Goal: Navigation & Orientation: Understand site structure

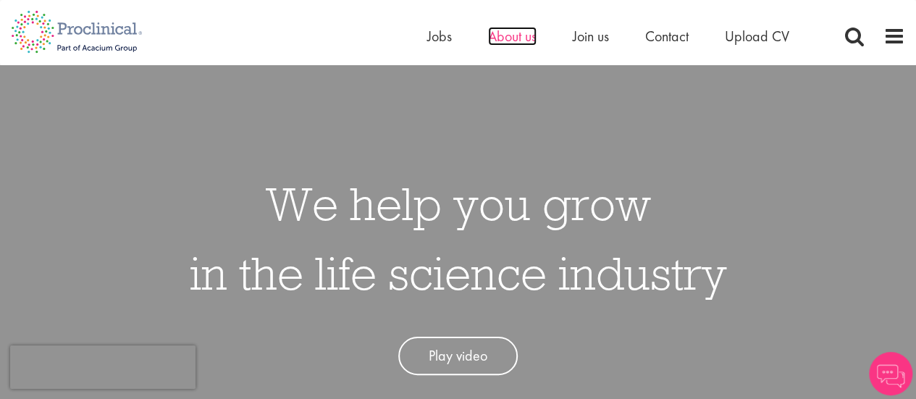
click at [524, 42] on span "About us" at bounding box center [512, 36] width 49 height 19
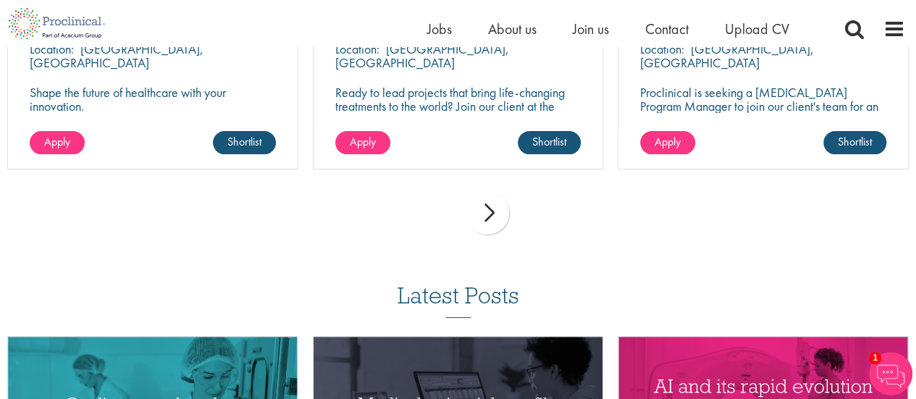
scroll to position [2680, 0]
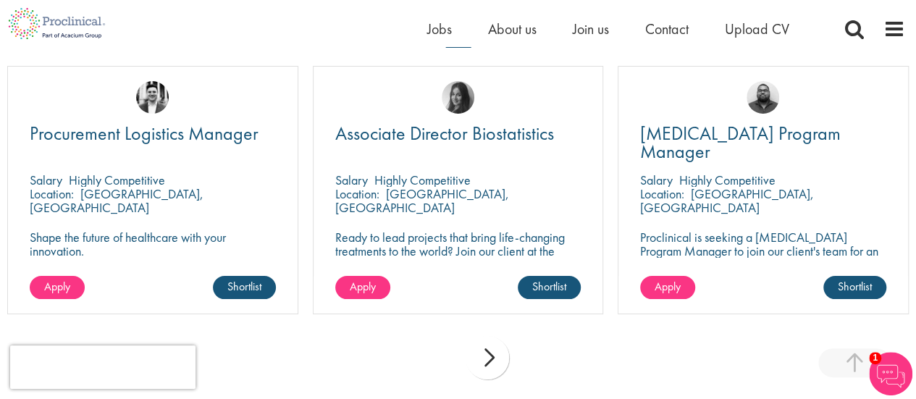
click at [490, 361] on div "next" at bounding box center [487, 357] width 43 height 43
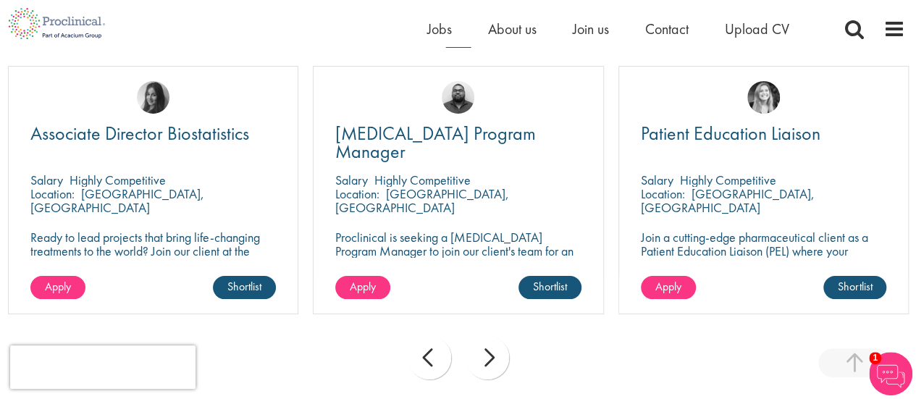
click at [490, 361] on div "next" at bounding box center [487, 357] width 43 height 43
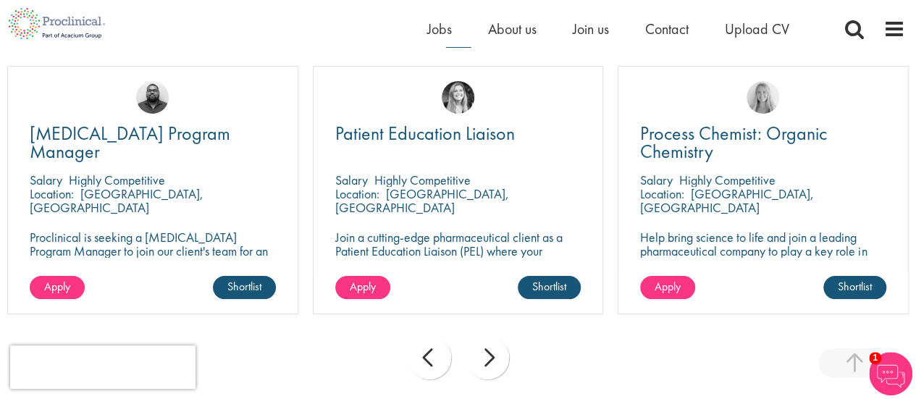
click at [490, 361] on div "next" at bounding box center [487, 357] width 43 height 43
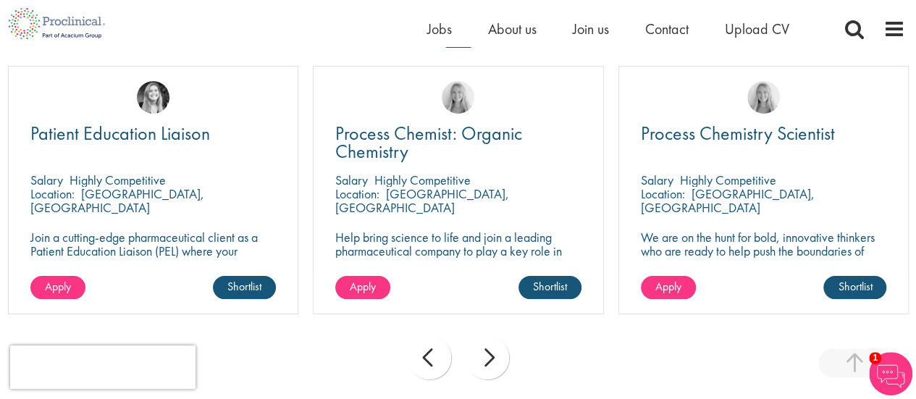
click at [490, 361] on div "next" at bounding box center [487, 357] width 43 height 43
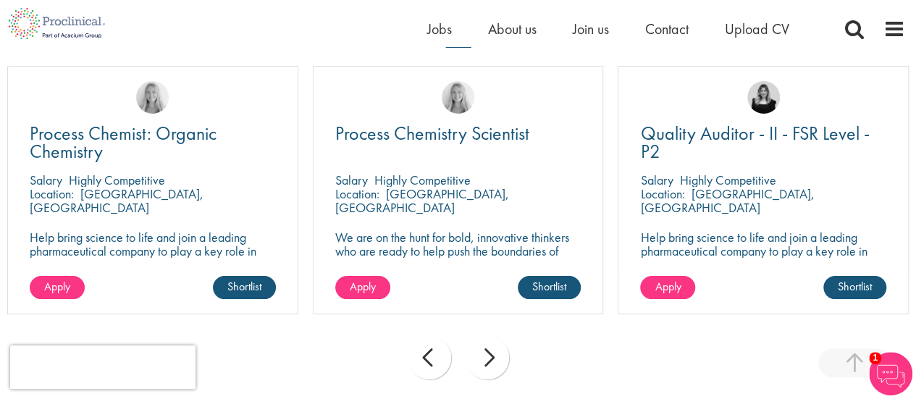
click at [490, 361] on div "next" at bounding box center [487, 357] width 43 height 43
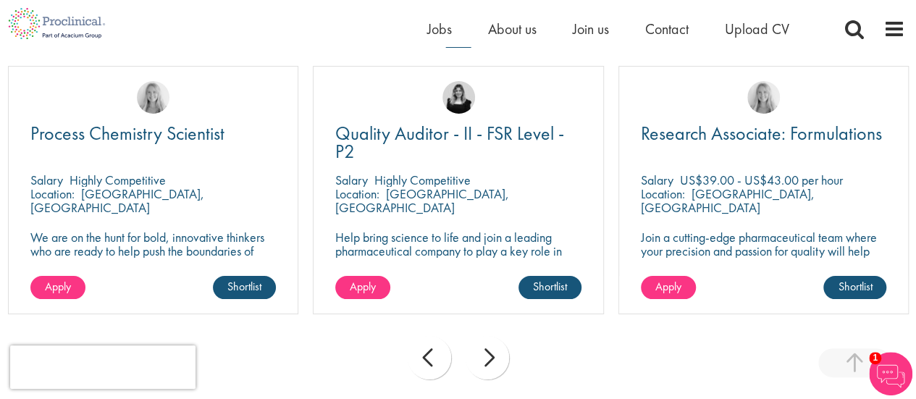
click at [490, 361] on div "next" at bounding box center [487, 357] width 43 height 43
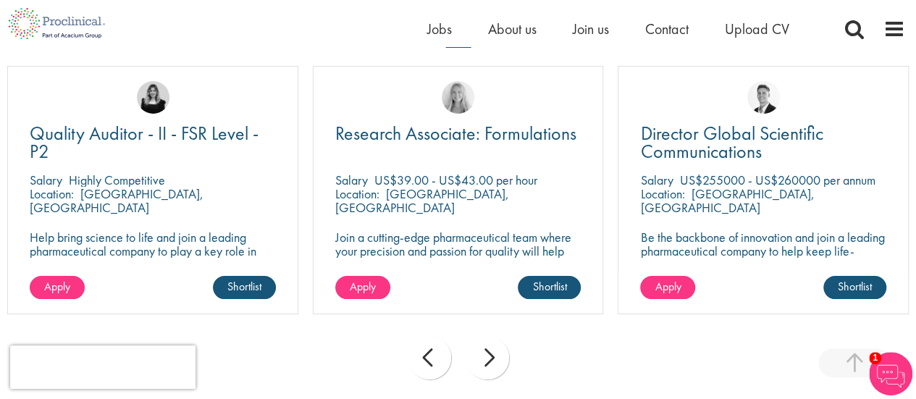
click at [490, 361] on div "next" at bounding box center [487, 357] width 43 height 43
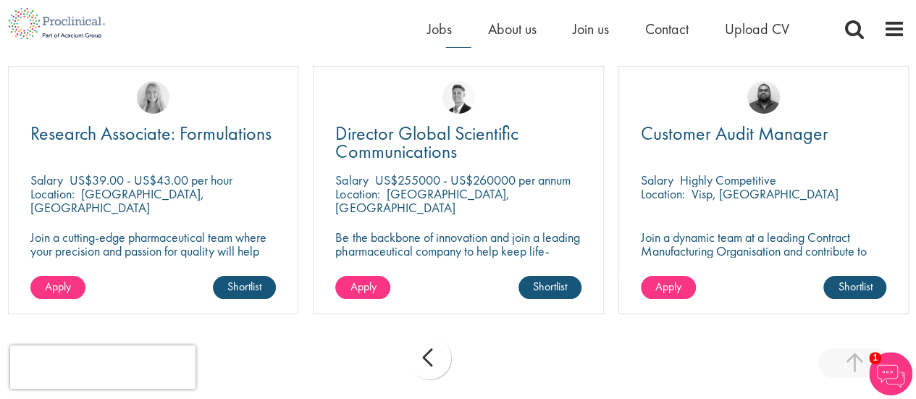
click at [490, 361] on div "prev next" at bounding box center [458, 360] width 916 height 63
click at [420, 353] on div "prev" at bounding box center [429, 357] width 43 height 43
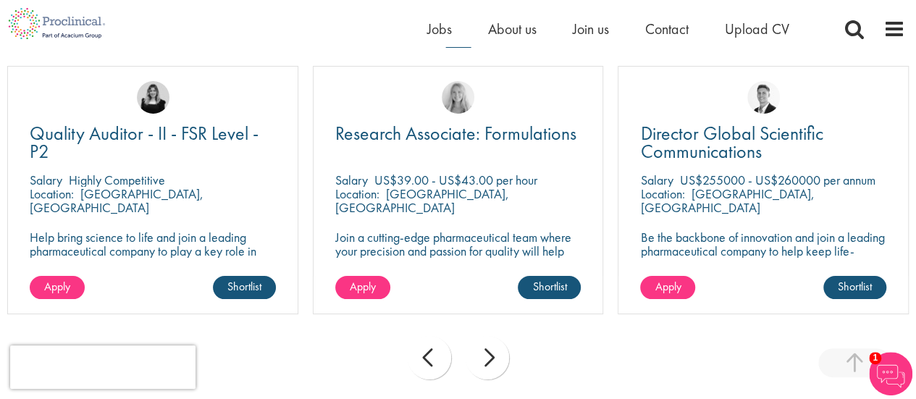
click at [420, 353] on div "prev" at bounding box center [429, 357] width 43 height 43
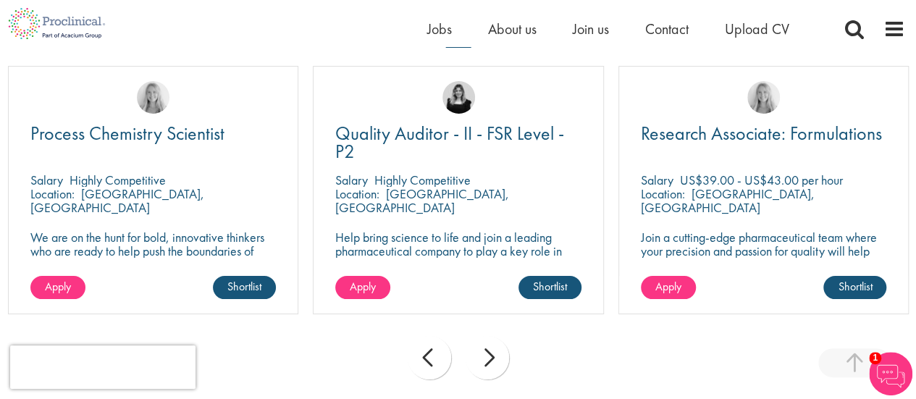
click at [420, 353] on div "prev" at bounding box center [429, 357] width 43 height 43
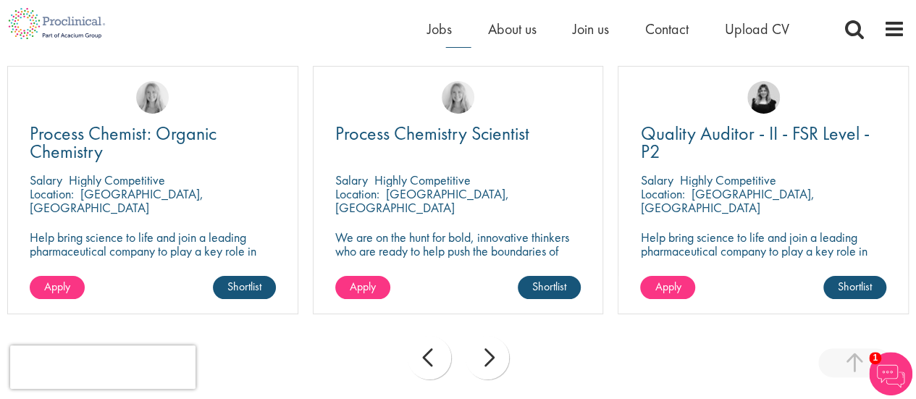
click at [420, 353] on div "prev" at bounding box center [429, 357] width 43 height 43
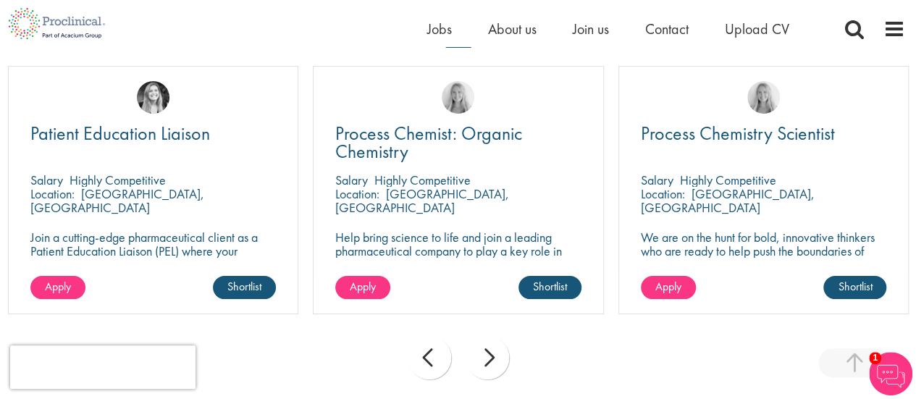
click at [420, 353] on div "prev" at bounding box center [429, 357] width 43 height 43
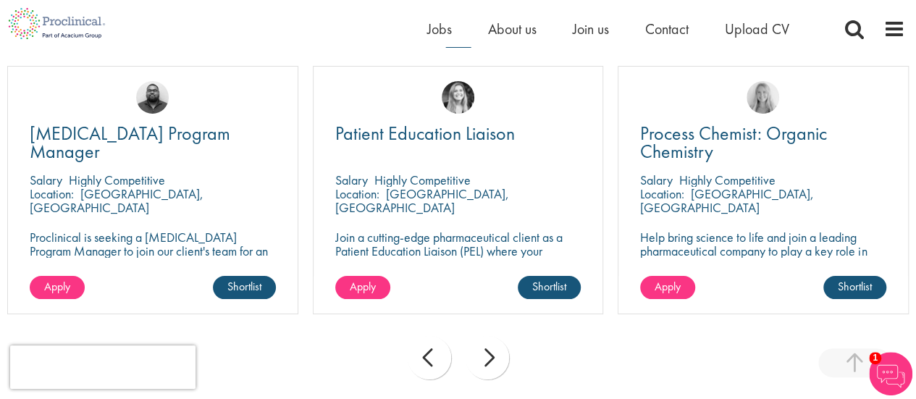
click at [420, 353] on div "prev" at bounding box center [429, 357] width 43 height 43
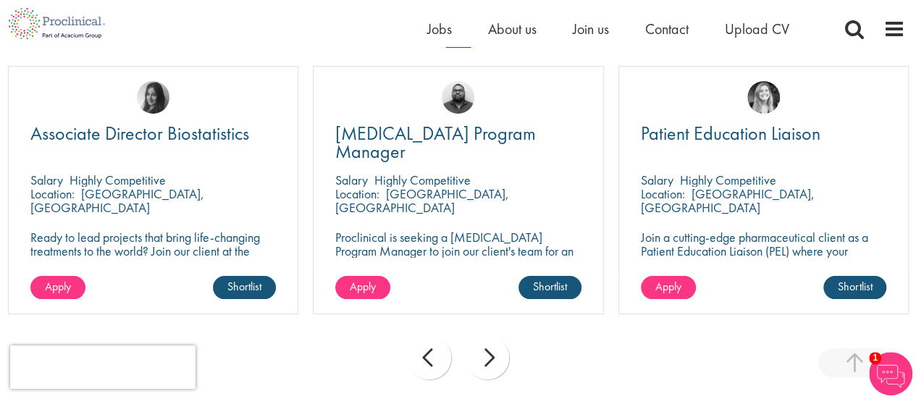
click at [420, 353] on div "prev" at bounding box center [429, 357] width 43 height 43
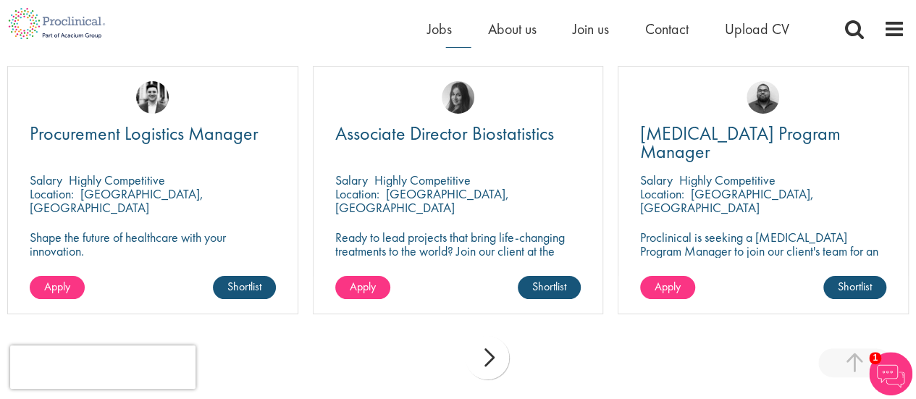
click at [420, 353] on div "prev next" at bounding box center [458, 360] width 916 height 63
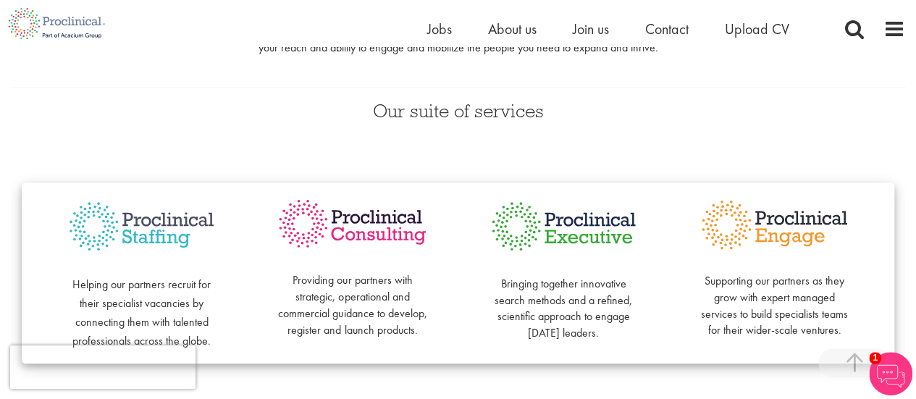
scroll to position [0, 0]
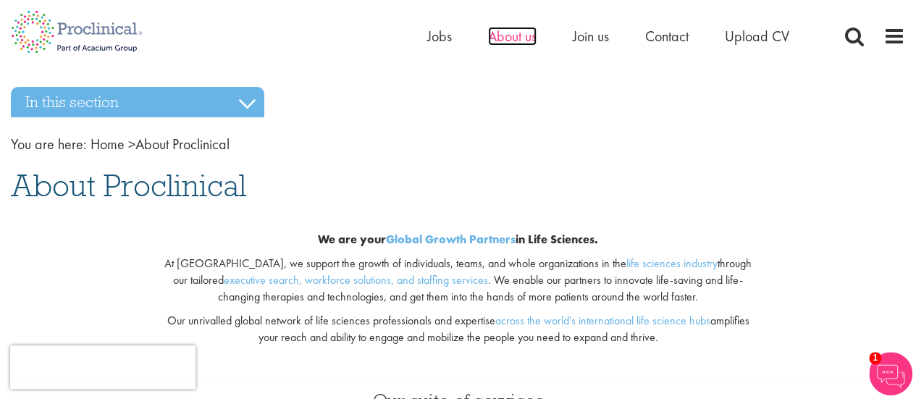
click at [517, 39] on span "About us" at bounding box center [512, 36] width 49 height 19
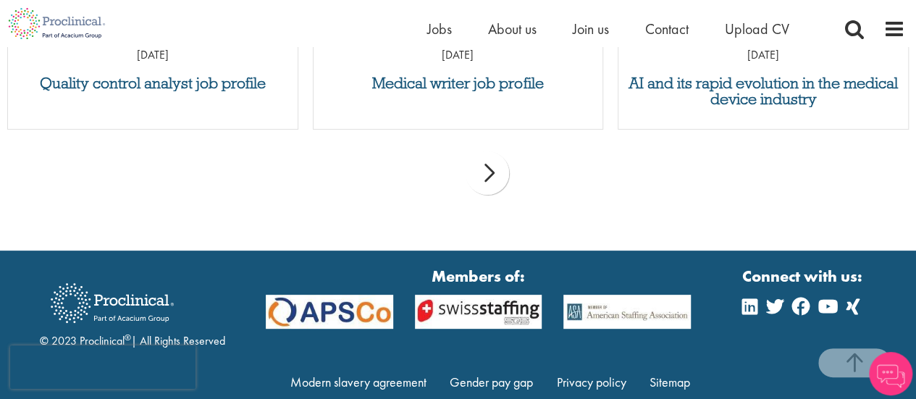
scroll to position [2940, 0]
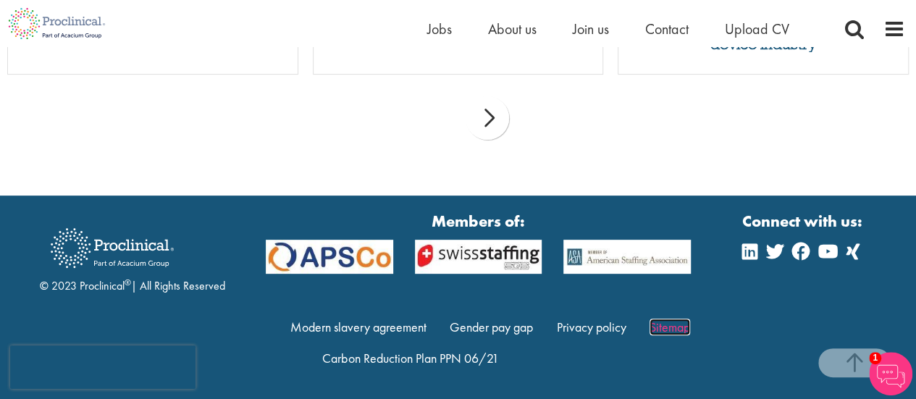
click at [661, 322] on link "Sitemap" at bounding box center [670, 327] width 41 height 17
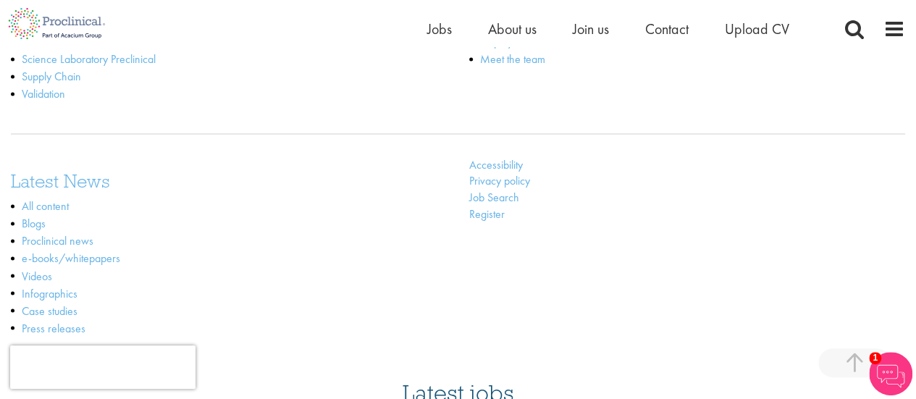
scroll to position [1014, 0]
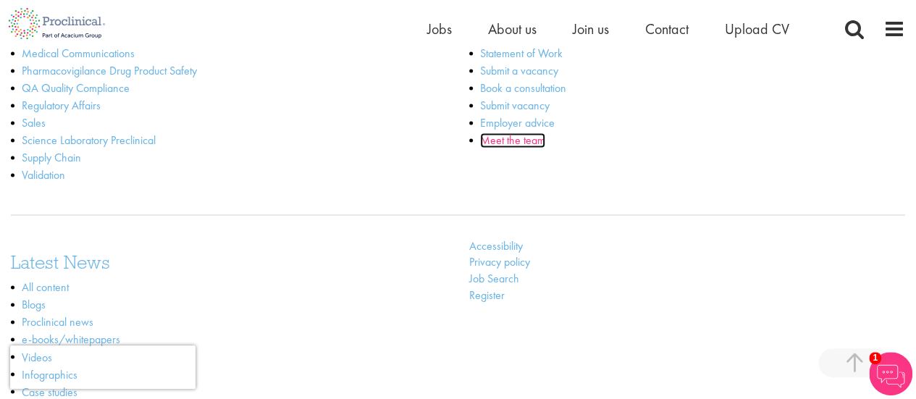
click at [537, 146] on link "Meet the team" at bounding box center [512, 140] width 65 height 15
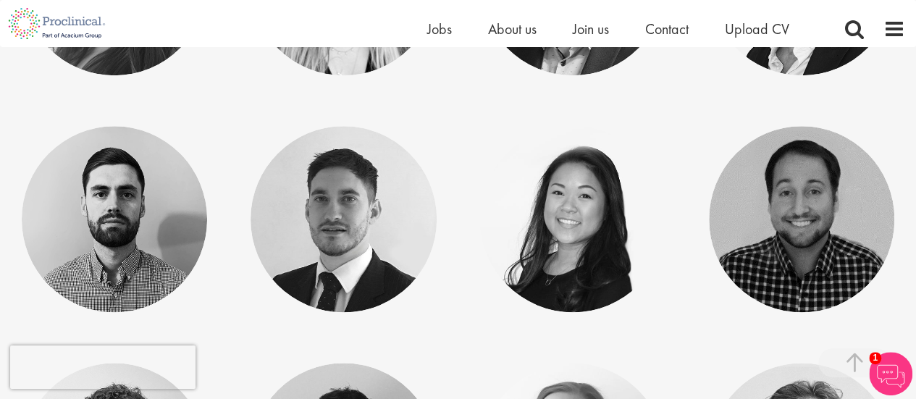
scroll to position [6328, 0]
